Goal: Navigation & Orientation: Understand site structure

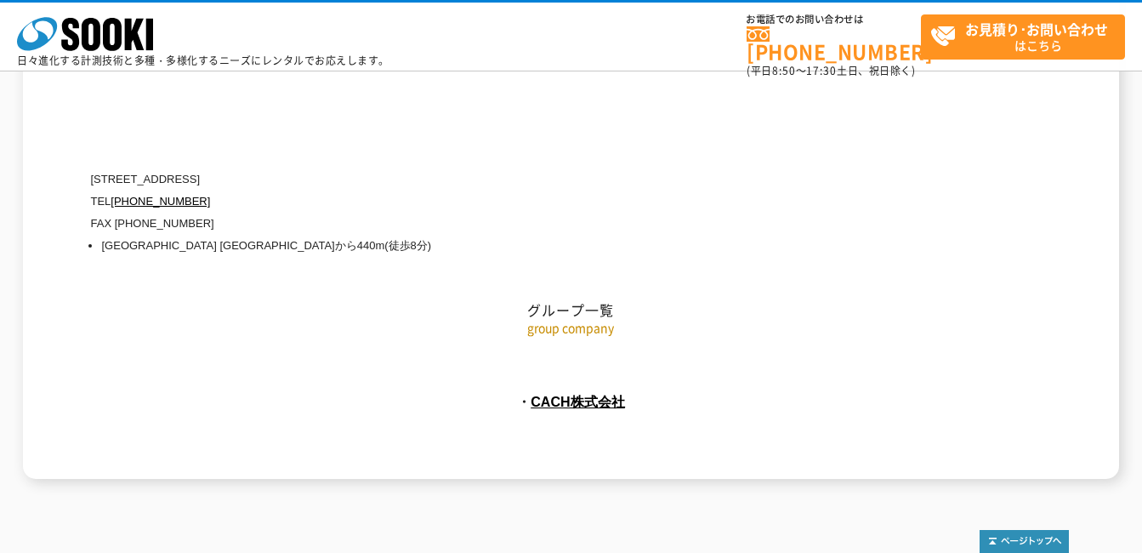
scroll to position [7866, 0]
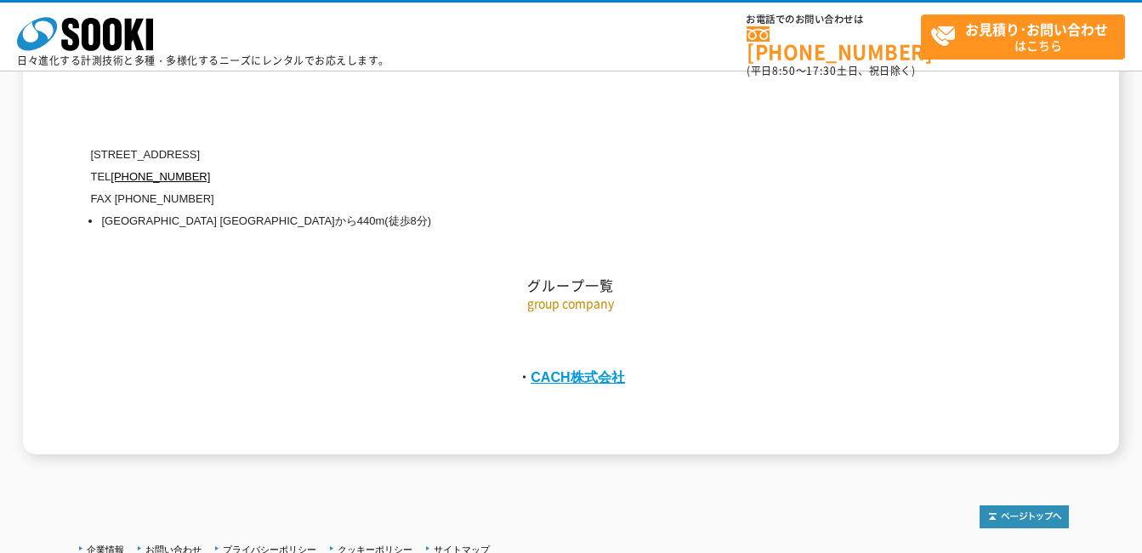
click at [578, 369] on link "CACH株式会社" at bounding box center [578, 376] width 94 height 15
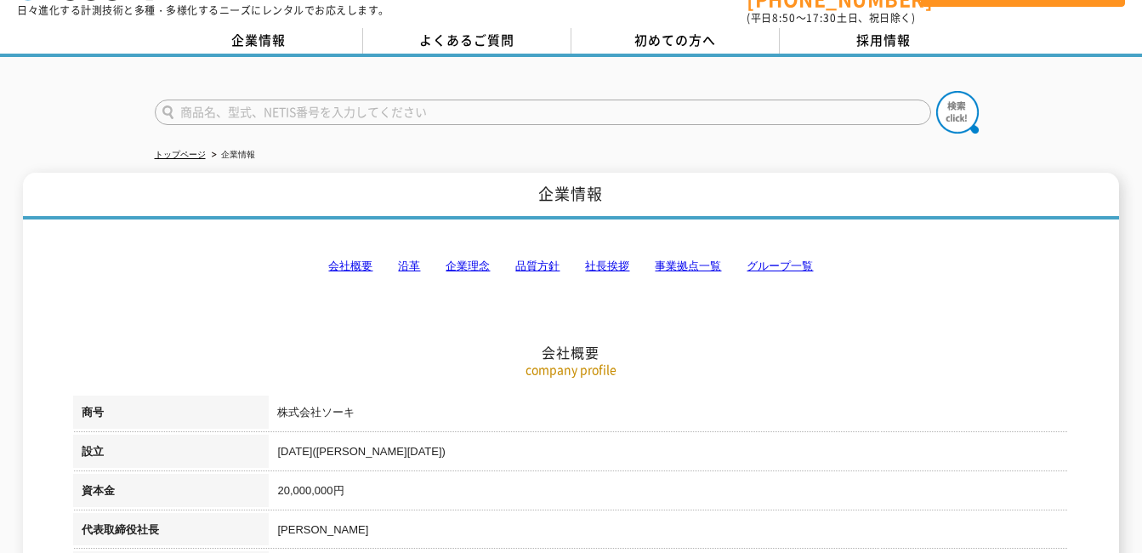
scroll to position [40, 0]
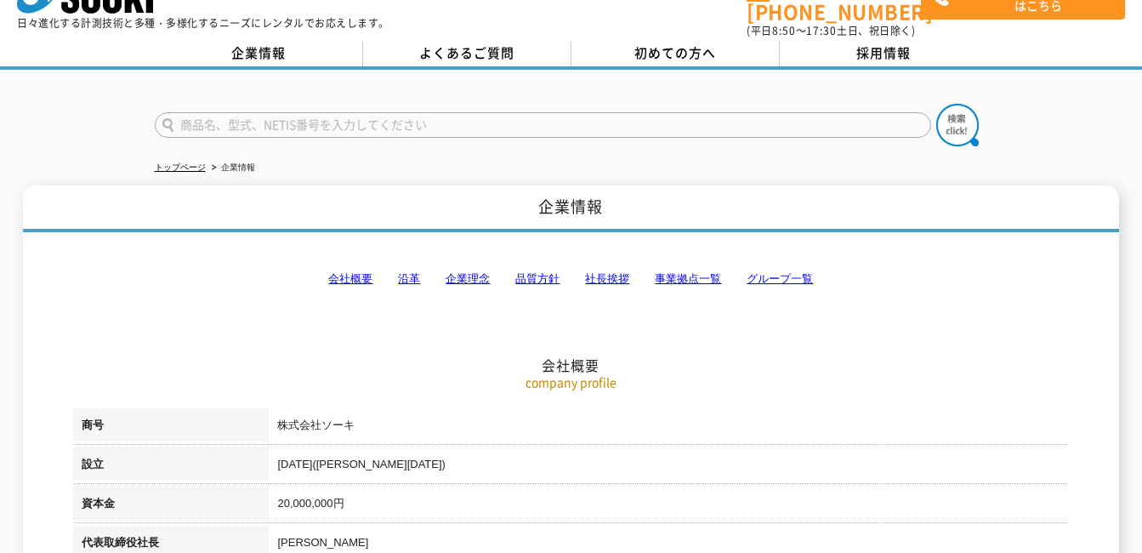
click at [782, 272] on link "グループ一覧" at bounding box center [780, 278] width 66 height 13
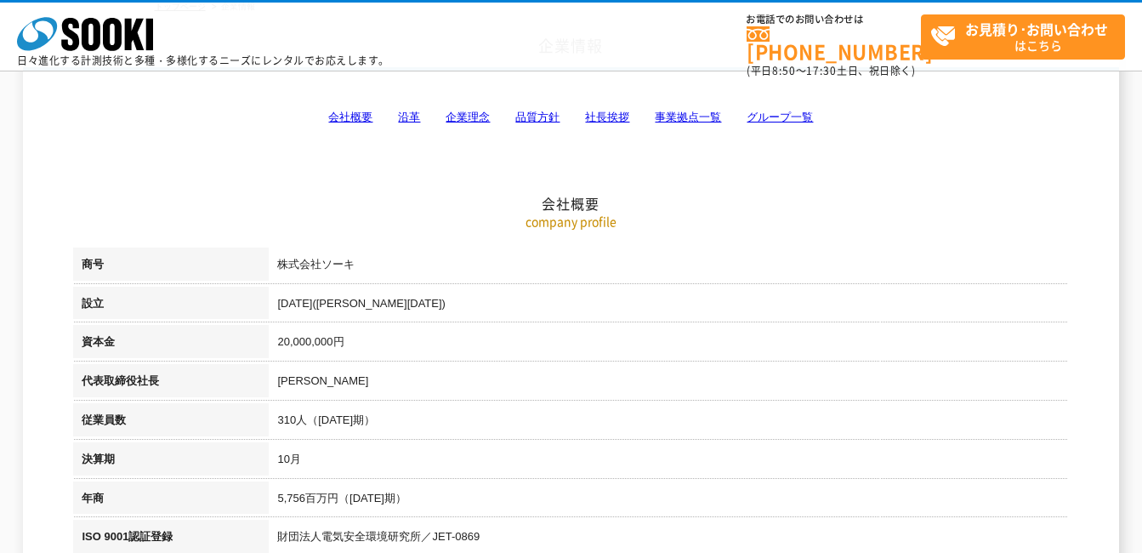
scroll to position [0, 0]
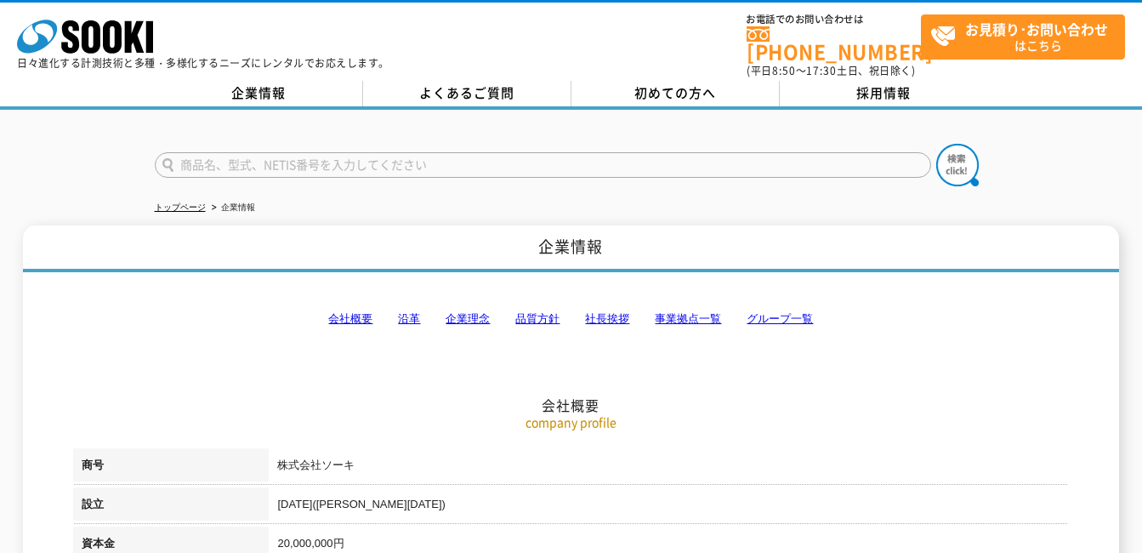
click at [414, 312] on link "沿革" at bounding box center [409, 318] width 22 height 13
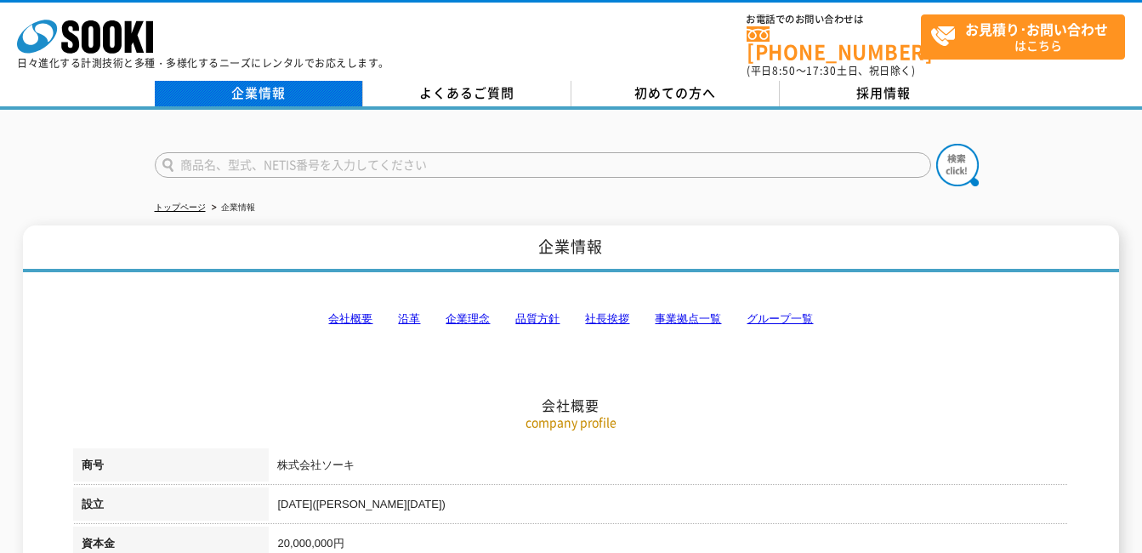
click at [299, 91] on link "企業情報" at bounding box center [259, 94] width 208 height 26
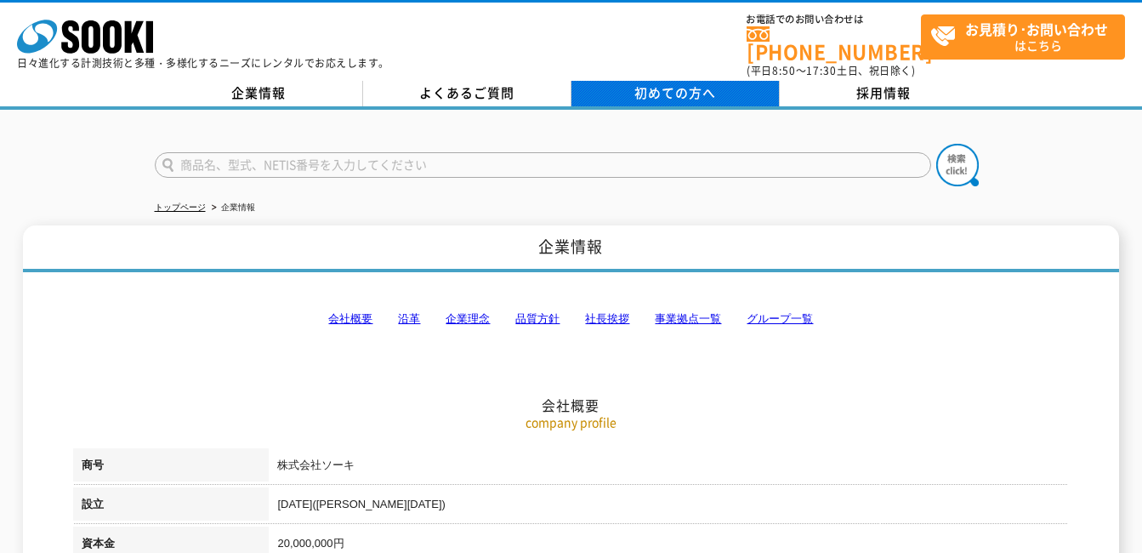
click at [639, 83] on span "初めての方へ" at bounding box center [676, 92] width 82 height 19
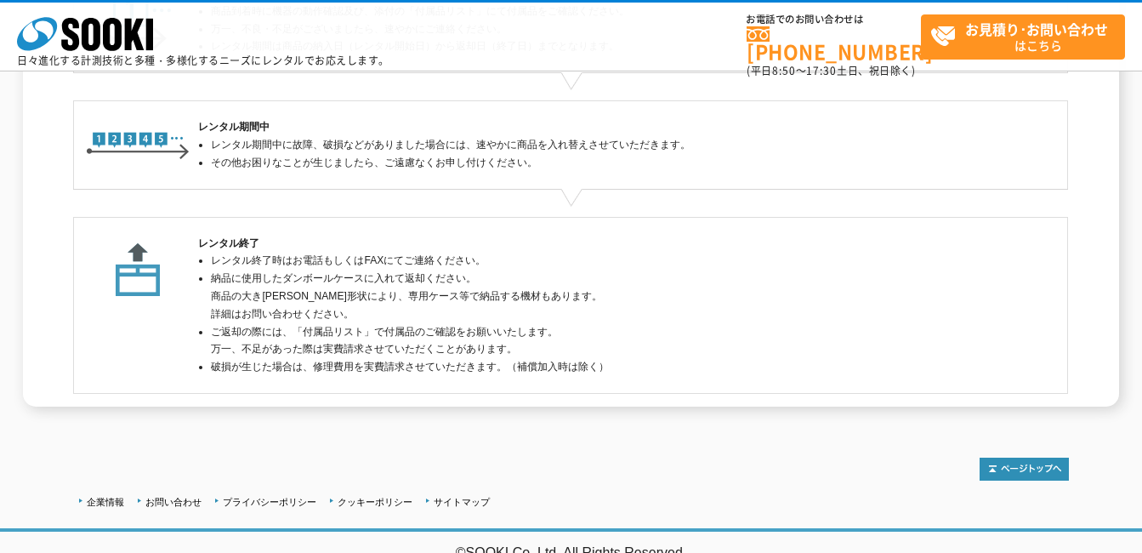
scroll to position [574, 0]
